Goal: Obtain resource: Obtain resource

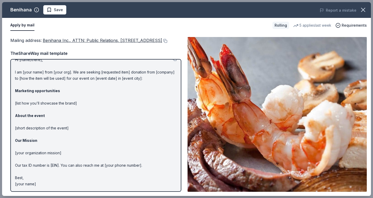
scroll to position [14, 0]
click at [162, 43] on button at bounding box center [164, 41] width 5 height 4
click at [146, 145] on p "Hi [name/there], I am [your name] from [your org]. We are seeking [requested it…" at bounding box center [96, 122] width 162 height 131
click at [181, 94] on div "Mailing address : Benihana Inc., ATTN: Public Relations, [STREET_ADDRESS] Maili…" at bounding box center [186, 114] width 369 height 163
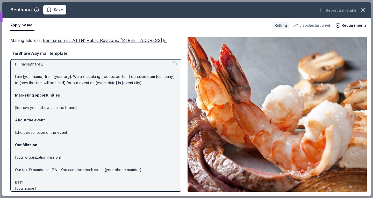
scroll to position [3, 0]
click at [173, 66] on button at bounding box center [175, 63] width 4 height 4
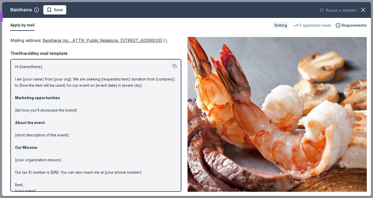
click at [173, 68] on button at bounding box center [175, 66] width 4 height 4
drag, startPoint x: 308, startPoint y: 57, endPoint x: 176, endPoint y: 128, distance: 150.4
drag, startPoint x: 176, startPoint y: 128, endPoint x: 120, endPoint y: 55, distance: 91.7
click at [120, 55] on div "Mailing address : Benihana Inc., ATTN: Public Relations, [STREET_ADDRESS] TheSh…" at bounding box center [95, 114] width 171 height 155
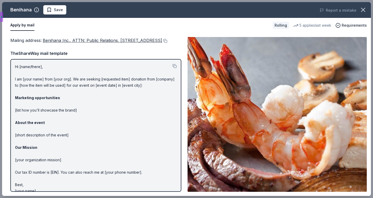
click at [351, 125] on img at bounding box center [277, 114] width 179 height 155
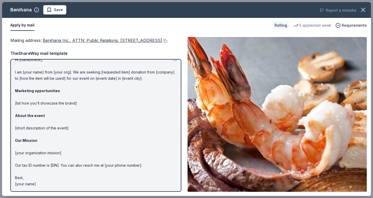
scroll to position [14, 0]
click at [91, 151] on p "Hi [name/there], I am [your name] from [your org]. We are seeking [requested it…" at bounding box center [96, 122] width 162 height 131
click at [350, 24] on span "Requirements" at bounding box center [354, 25] width 25 height 6
click at [25, 178] on p "Hi [name/there], I am [your name] from [your org]. We are seeking [requested it…" at bounding box center [96, 122] width 162 height 131
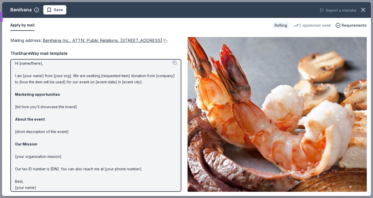
scroll to position [0, 0]
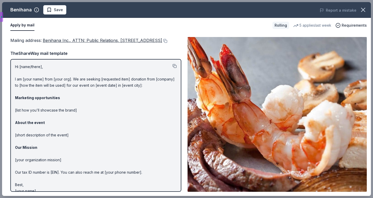
click at [173, 68] on button at bounding box center [175, 66] width 4 height 4
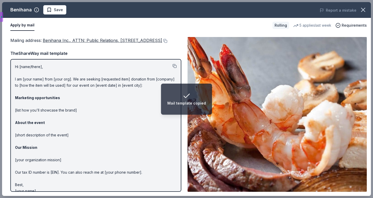
click at [173, 68] on button at bounding box center [175, 66] width 4 height 4
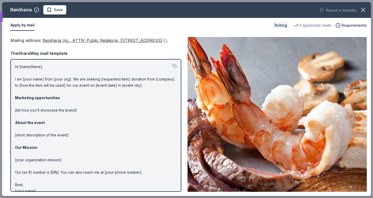
click at [70, 41] on span "Benihana Inc., ATTN: Public Relations, [STREET_ADDRESS]" at bounding box center [102, 40] width 119 height 5
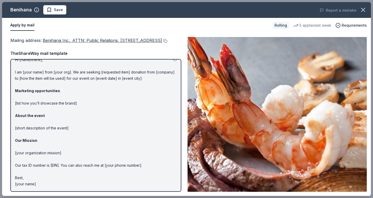
click at [97, 82] on p "Hi [name/there], I am [your name] from [your org]. We are seeking [requested it…" at bounding box center [96, 122] width 162 height 131
click at [57, 143] on p "Hi [name/there], I am [your name] from [your org]. We are seeking [requested it…" at bounding box center [96, 122] width 162 height 131
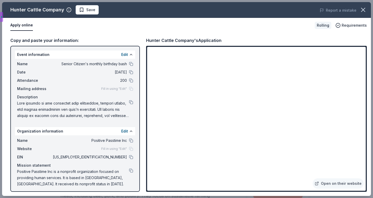
scroll to position [112, 0]
